Goal: Navigation & Orientation: Find specific page/section

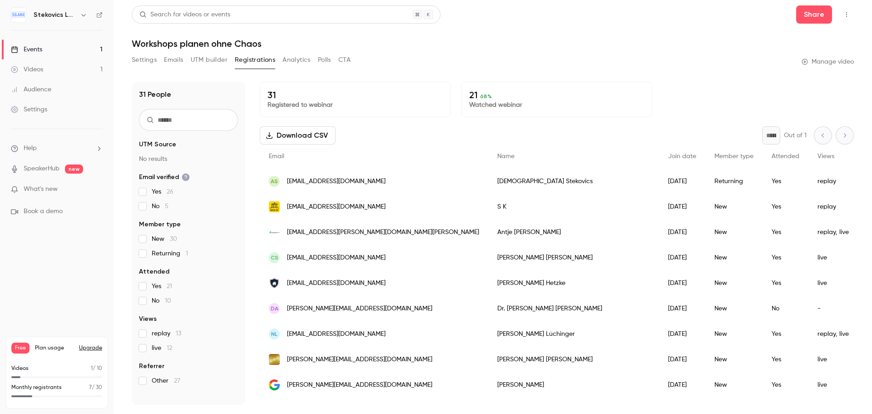
click at [36, 46] on div "Events" at bounding box center [26, 49] width 31 height 9
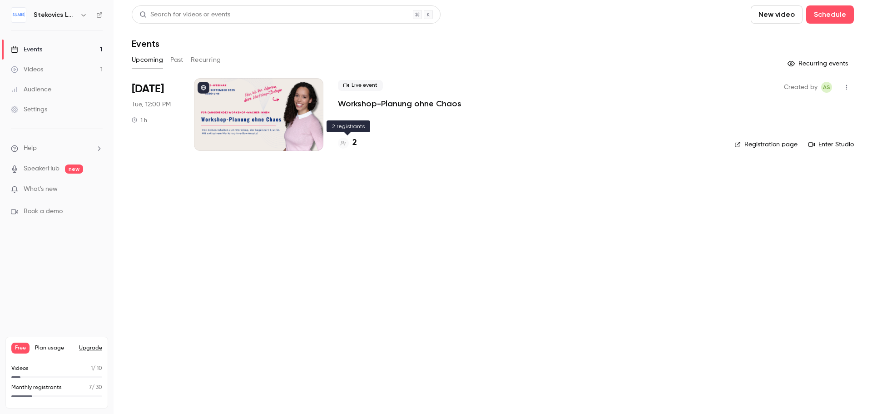
click at [356, 144] on h4 "2" at bounding box center [355, 143] width 5 height 12
